Goal: Task Accomplishment & Management: Manage account settings

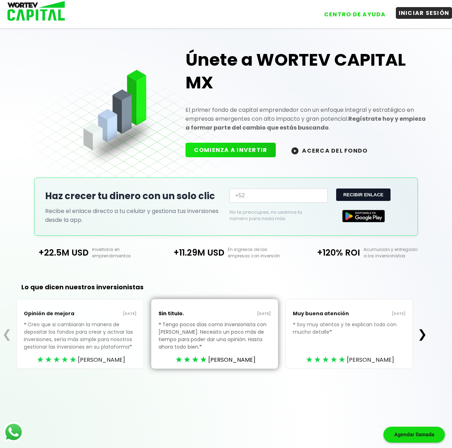
click at [415, 12] on button "INICIAR SESIÓN" at bounding box center [424, 13] width 56 height 12
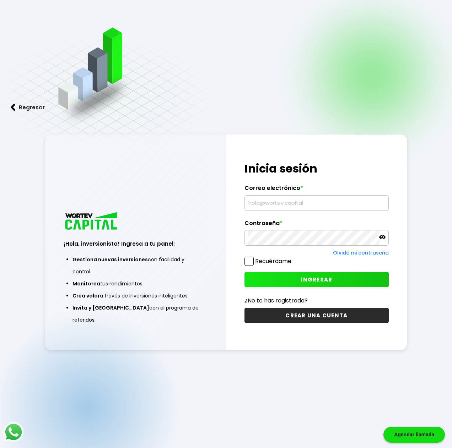
click at [263, 204] on input "text" at bounding box center [317, 203] width 138 height 15
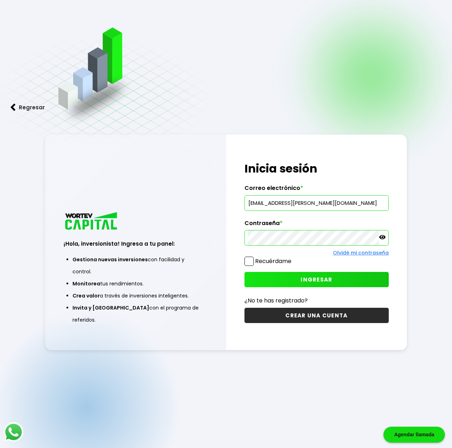
type input "[EMAIL_ADDRESS][PERSON_NAME][DOMAIN_NAME]"
click at [248, 263] on span at bounding box center [248, 261] width 9 height 9
click at [293, 258] on input "Recuérdame" at bounding box center [293, 258] width 0 height 0
click at [301, 278] on span "INGRESAR" at bounding box center [316, 279] width 32 height 7
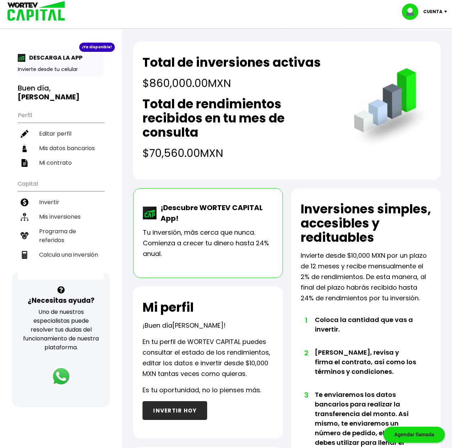
click at [439, 10] on p "Cuenta" at bounding box center [432, 11] width 19 height 11
click at [424, 46] on li "Cerrar sesión" at bounding box center [425, 47] width 57 height 15
